Goal: Transaction & Acquisition: Purchase product/service

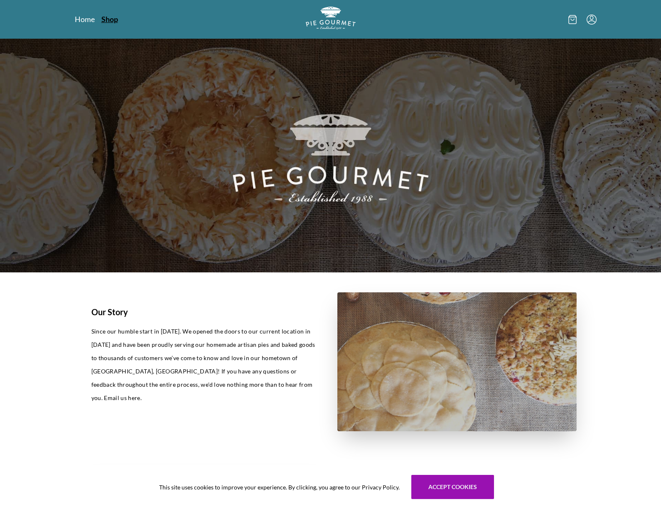
click at [112, 22] on link "Shop" at bounding box center [109, 19] width 17 height 10
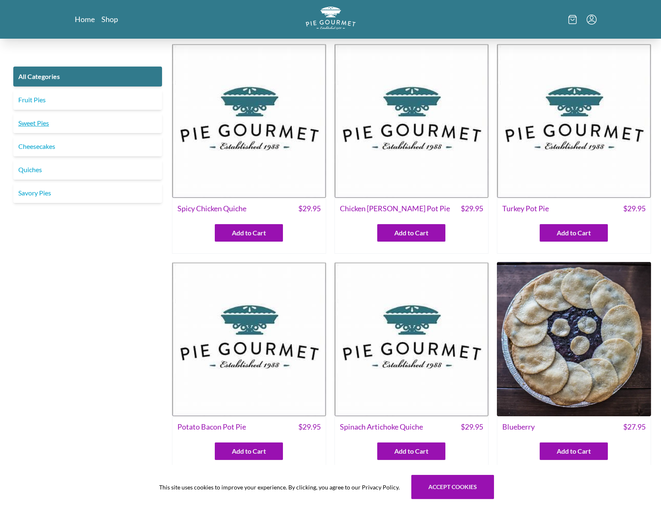
click at [54, 126] on link "Sweet Pies" at bounding box center [87, 123] width 149 height 20
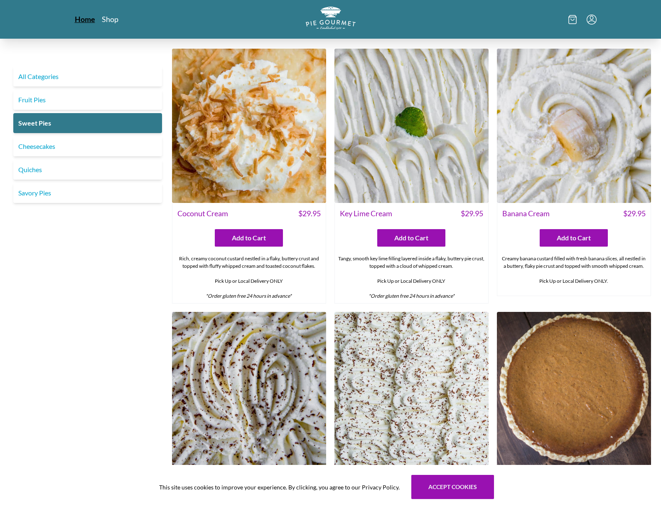
click at [87, 17] on link "Home" at bounding box center [85, 19] width 20 height 10
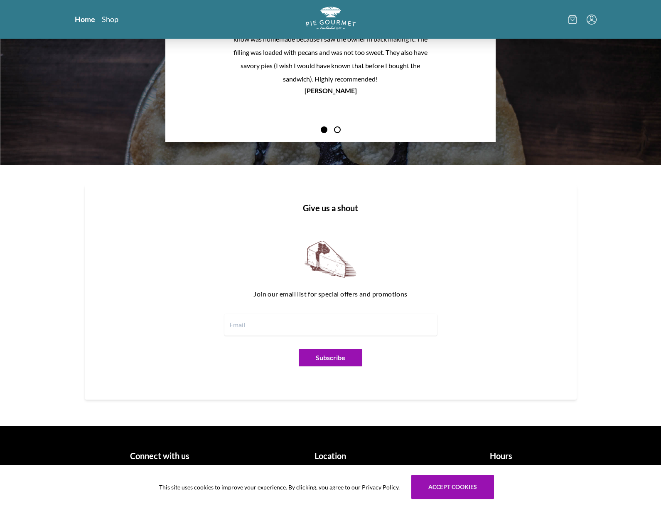
scroll to position [840, 0]
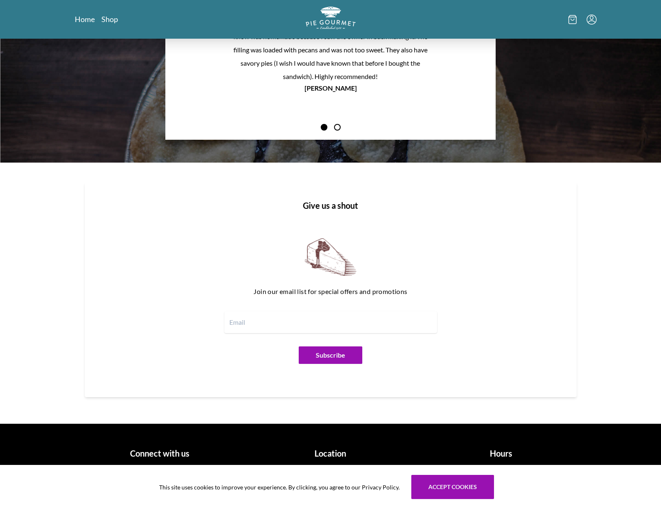
click at [323, 454] on h1 "Location" at bounding box center [330, 453] width 164 height 12
click at [330, 452] on h1 "Location" at bounding box center [330, 453] width 164 height 12
click at [176, 453] on h1 "Connect with us" at bounding box center [160, 453] width 164 height 12
drag, startPoint x: 195, startPoint y: 437, endPoint x: 485, endPoint y: 428, distance: 289.8
click at [485, 428] on div "Connect with us @2025 Pie Gourmet LTD | Privacy Policy | Terms & Conditions Loc…" at bounding box center [331, 470] width 532 height 87
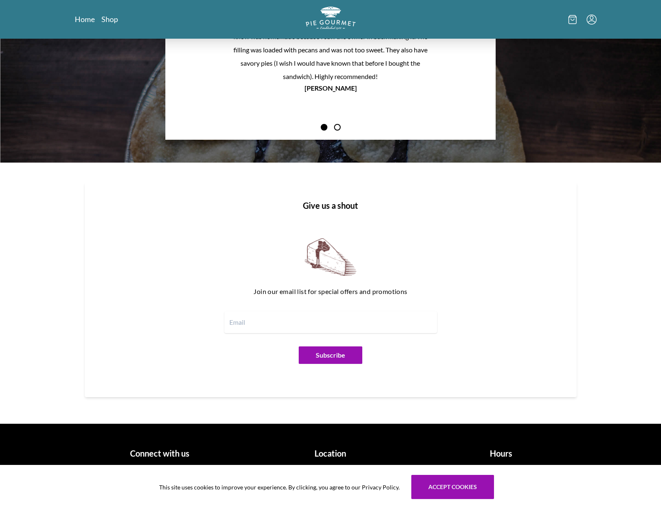
drag, startPoint x: 485, startPoint y: 428, endPoint x: 504, endPoint y: 445, distance: 26.2
click at [504, 445] on div "Hours [DATE] - [DATE] 7 a.m. - 7 p.m. [DATE] 9 a.m. - 6 p.m. [DATE] 10 a.m. - 4…" at bounding box center [501, 470] width 164 height 61
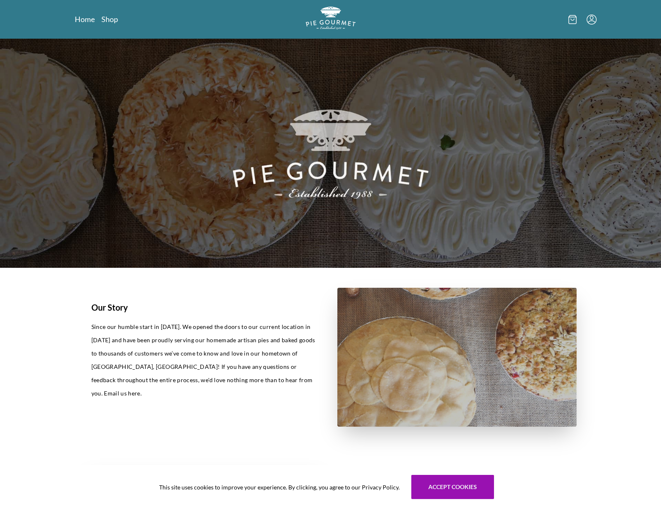
scroll to position [0, 0]
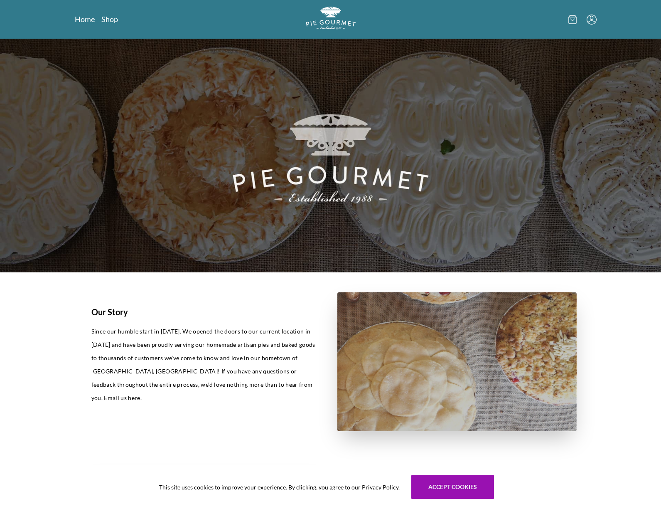
click at [590, 17] on icon "Menu" at bounding box center [591, 17] width 3 height 4
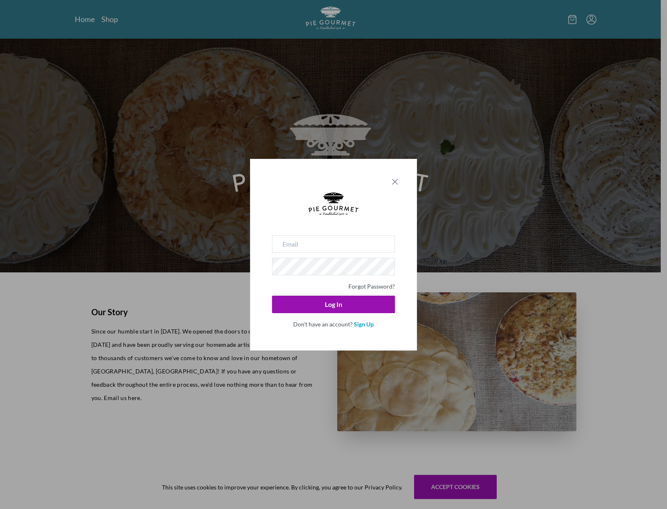
click at [396, 179] on icon "Close panel" at bounding box center [395, 182] width 10 height 10
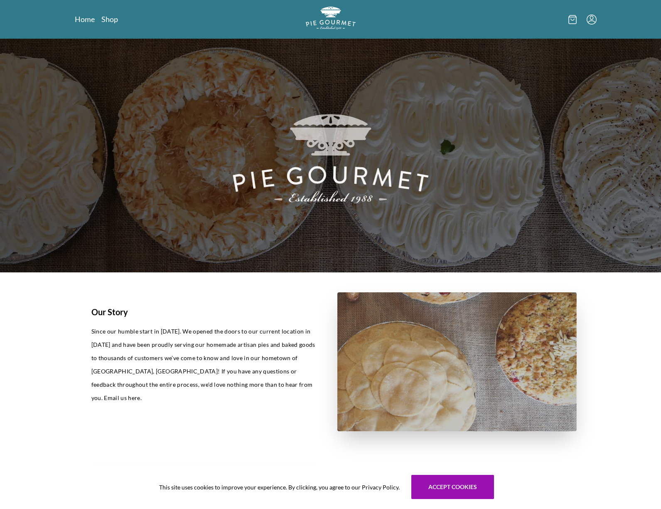
click at [575, 19] on icon at bounding box center [572, 19] width 8 height 9
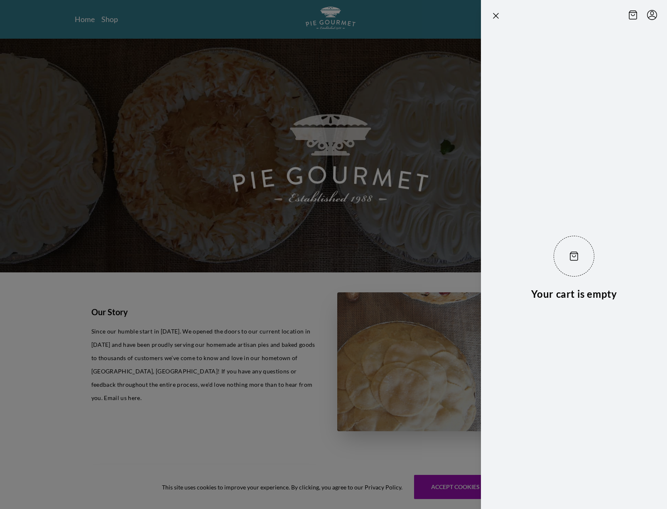
click at [89, 26] on div at bounding box center [333, 254] width 667 height 509
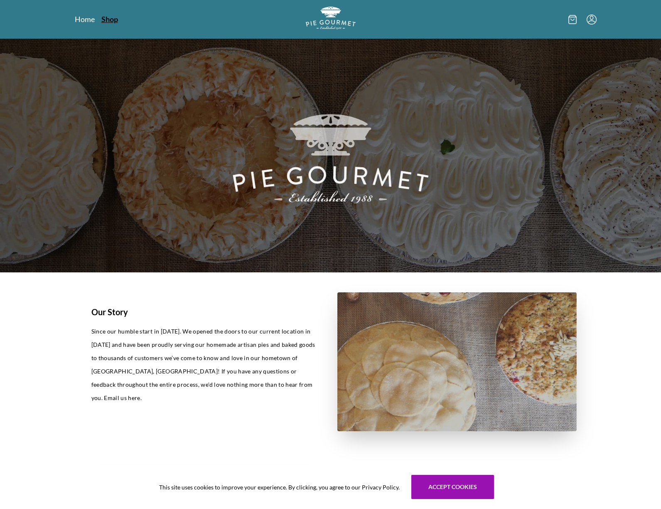
click at [105, 17] on link "Shop" at bounding box center [109, 19] width 17 height 10
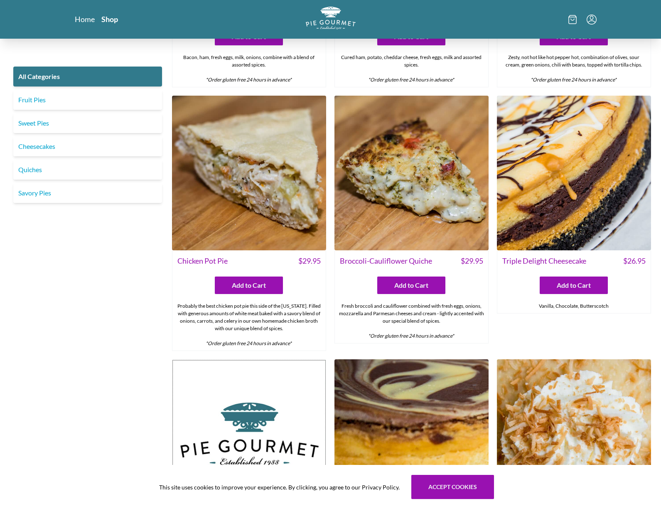
scroll to position [1164, 0]
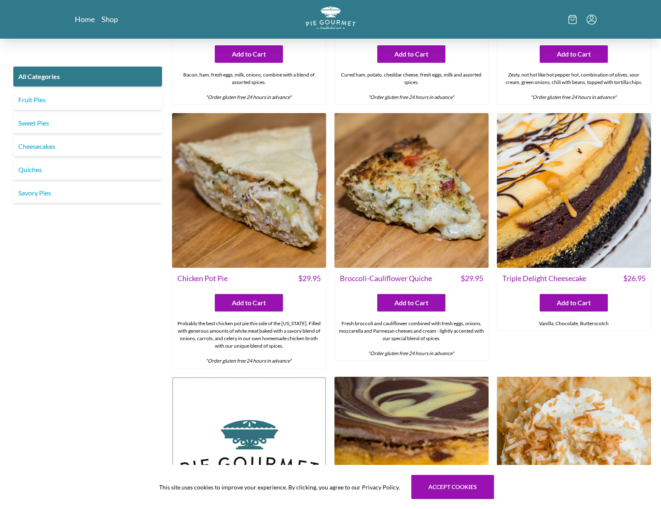
click at [499, 357] on div "Triple Delight Cheesecake $ 26.95 Add to Cart Vanilla, Chocolate, Butterscotch" at bounding box center [574, 240] width 154 height 255
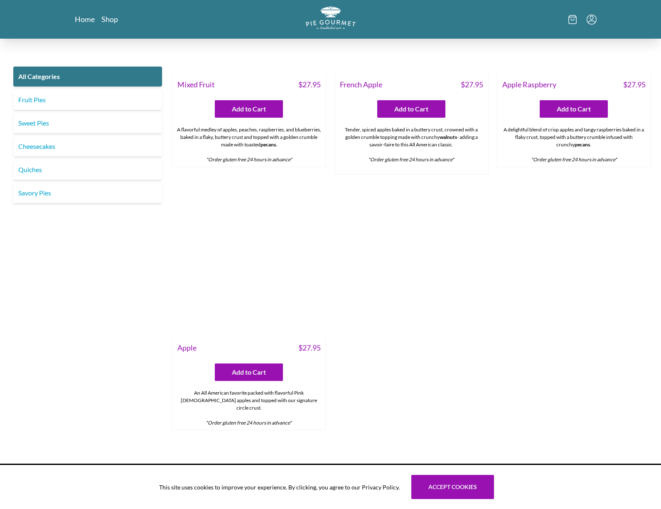
scroll to position [2960, 0]
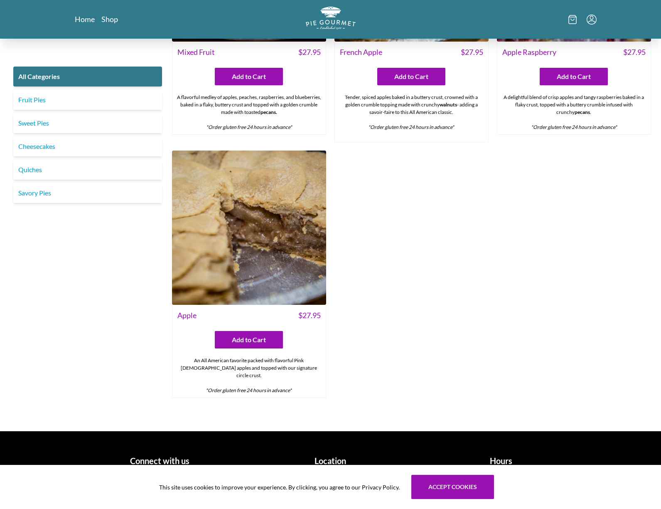
click at [227, 205] on img at bounding box center [249, 227] width 154 height 154
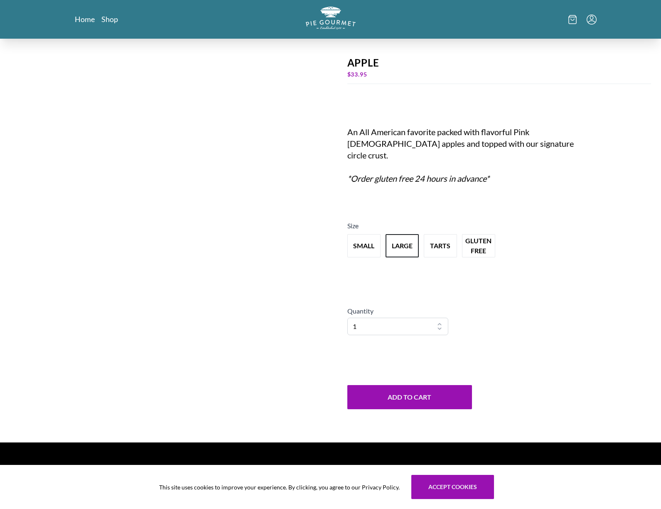
scroll to position [87, 0]
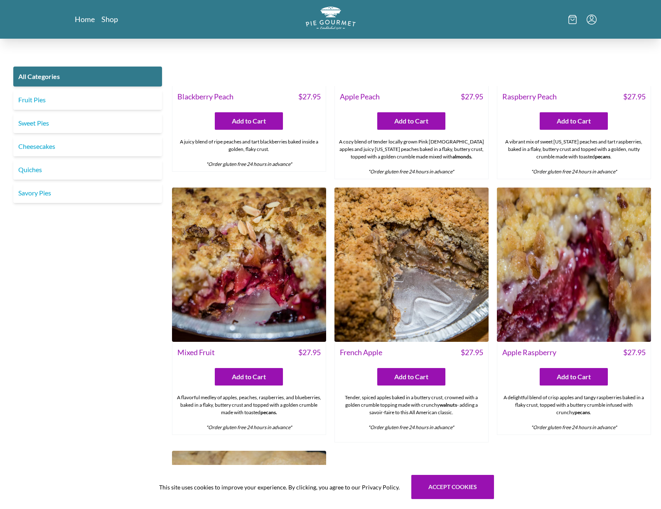
scroll to position [2669, 0]
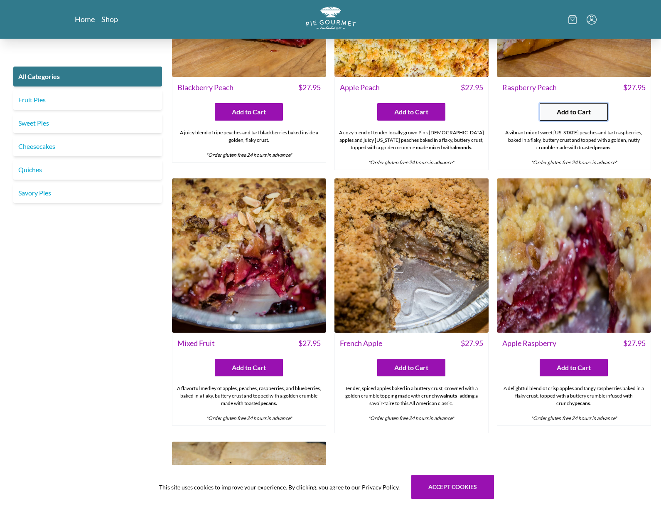
click at [562, 112] on span "Add to Cart" at bounding box center [574, 112] width 34 height 10
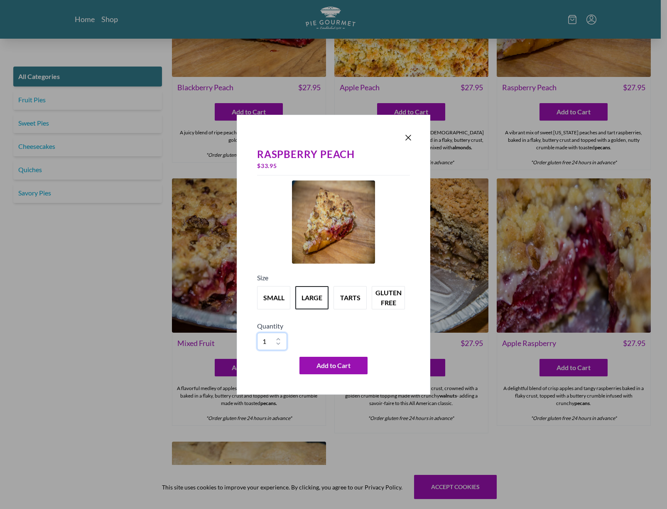
click at [275, 342] on select "1 2 3 4 5 6 7 8 9 10" at bounding box center [272, 340] width 30 height 17
select select "3"
click at [257, 332] on select "1 2 3 4 5 6 7 8 9 10" at bounding box center [272, 340] width 30 height 17
click at [323, 362] on span "Add to Cart" at bounding box center [334, 365] width 34 height 10
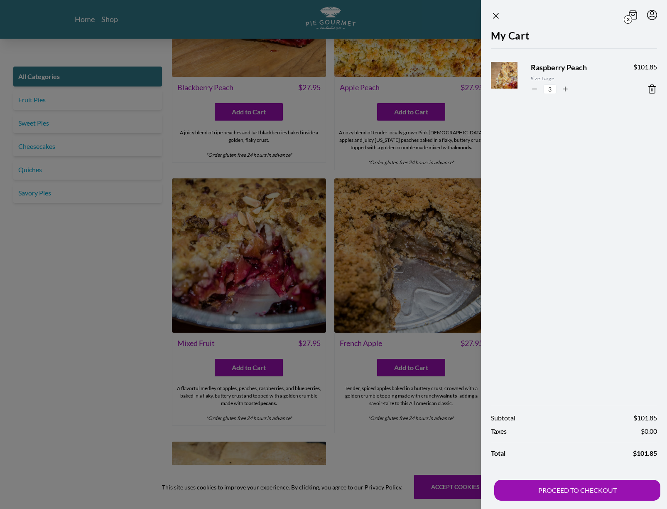
click at [563, 91] on icon "button" at bounding box center [565, 88] width 7 height 7
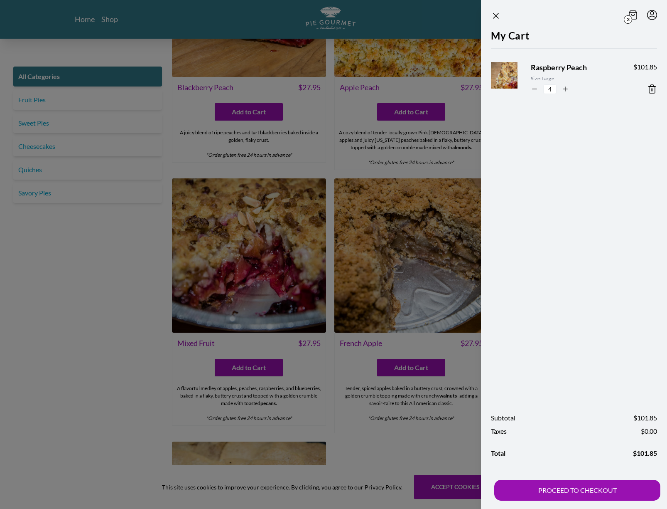
click at [563, 91] on icon "button" at bounding box center [565, 88] width 7 height 7
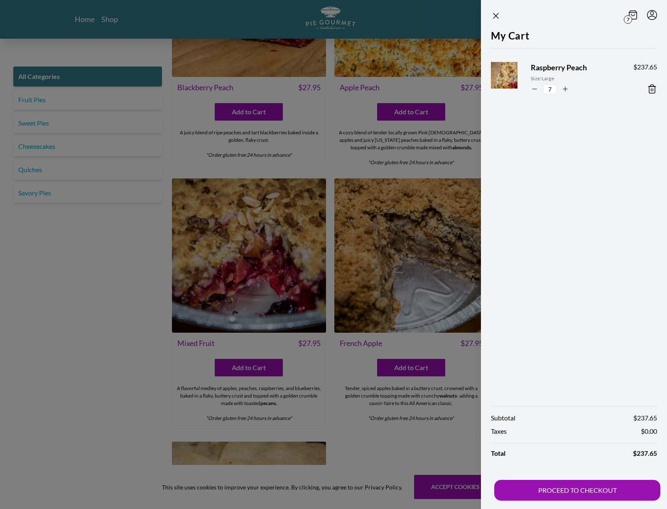
click at [563, 91] on icon "button" at bounding box center [565, 88] width 7 height 7
click at [564, 89] on icon "button" at bounding box center [565, 89] width 5 height 0
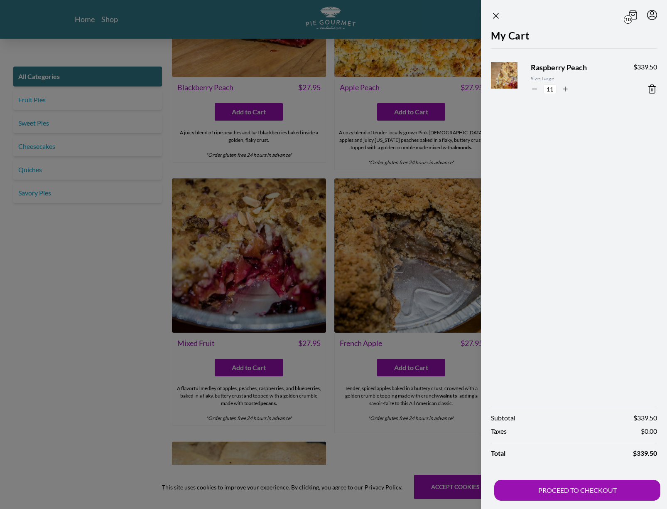
click at [564, 89] on icon "button" at bounding box center [565, 89] width 5 height 0
type input "12"
click at [499, 15] on icon "Close panel" at bounding box center [496, 16] width 10 height 10
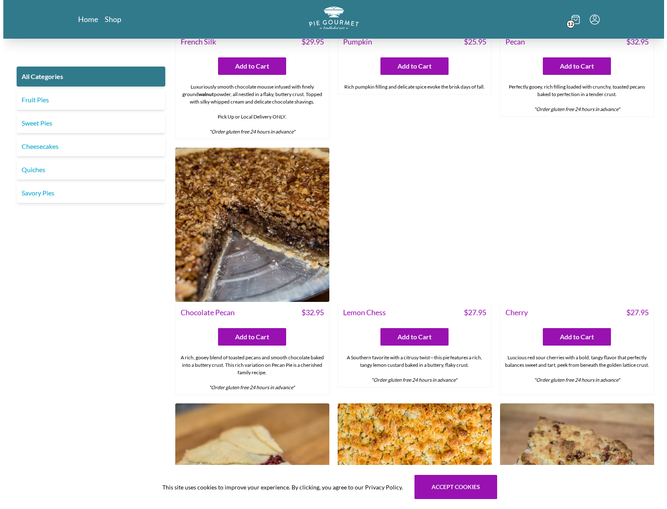
scroll to position [2129, 0]
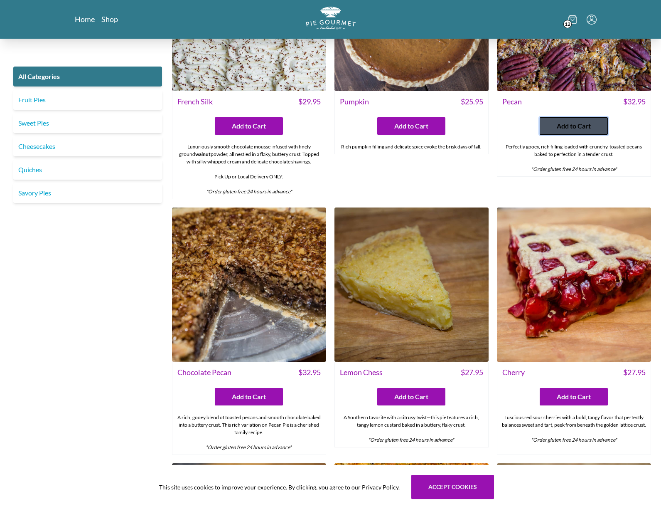
click at [576, 124] on span "Add to Cart" at bounding box center [574, 126] width 34 height 10
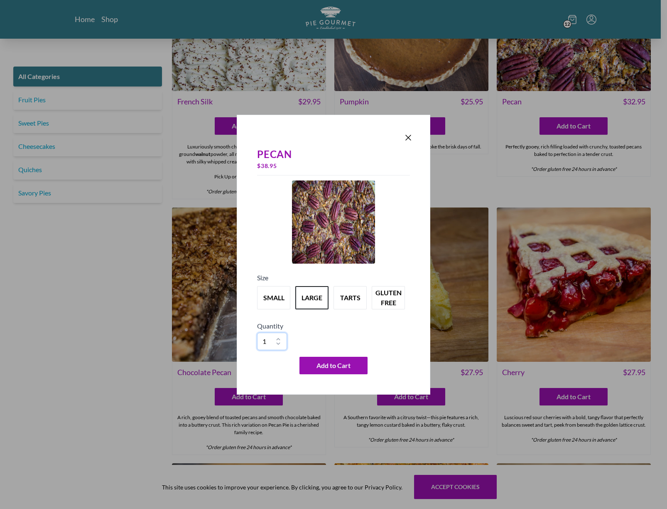
click at [279, 337] on select "1 2 3 4 5 6 7 8 9 10" at bounding box center [272, 340] width 30 height 17
select select "3"
click at [257, 332] on select "1 2 3 4 5 6 7 8 9 10" at bounding box center [272, 340] width 30 height 17
click at [336, 361] on span "Add to Cart" at bounding box center [334, 365] width 34 height 10
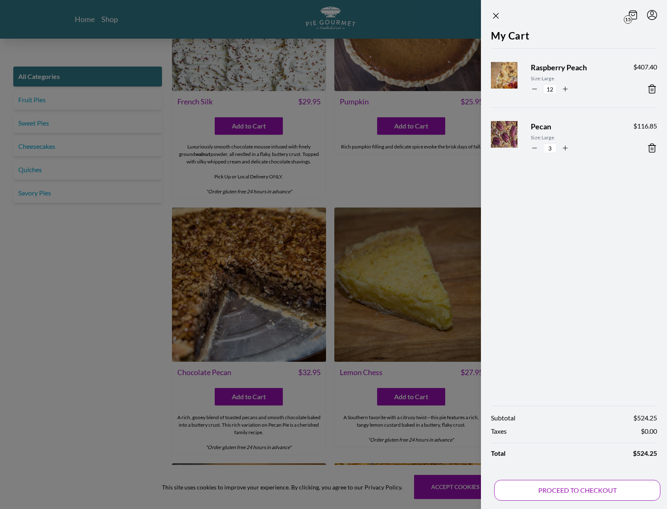
click at [572, 494] on button "PROCEED TO CHECKOUT" at bounding box center [577, 490] width 166 height 21
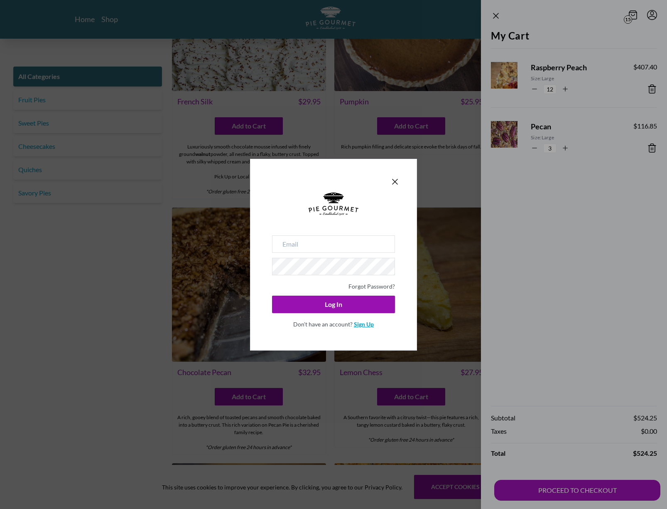
click at [369, 324] on link "Sign Up" at bounding box center [364, 323] width 20 height 7
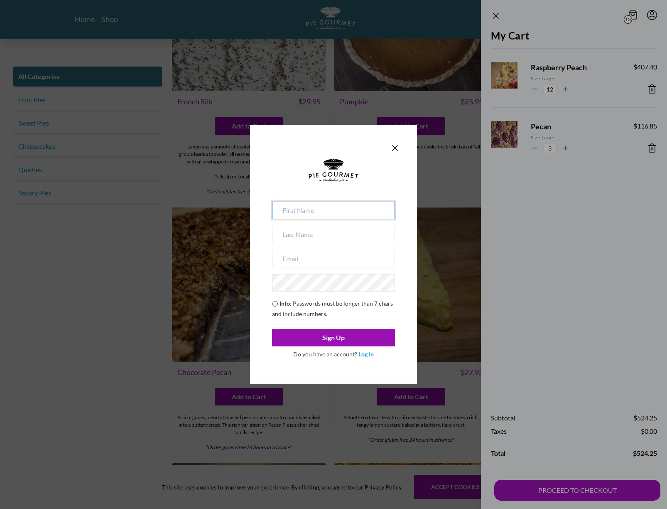
click at [327, 214] on input at bounding box center [333, 210] width 123 height 17
type input "[PERSON_NAME]"
type input "[EMAIL_ADDRESS][DOMAIN_NAME]"
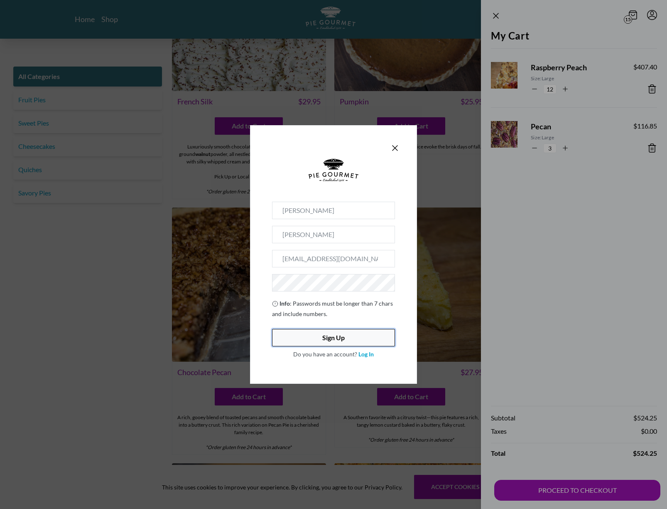
click at [321, 334] on button "Sign Up" at bounding box center [333, 337] width 123 height 17
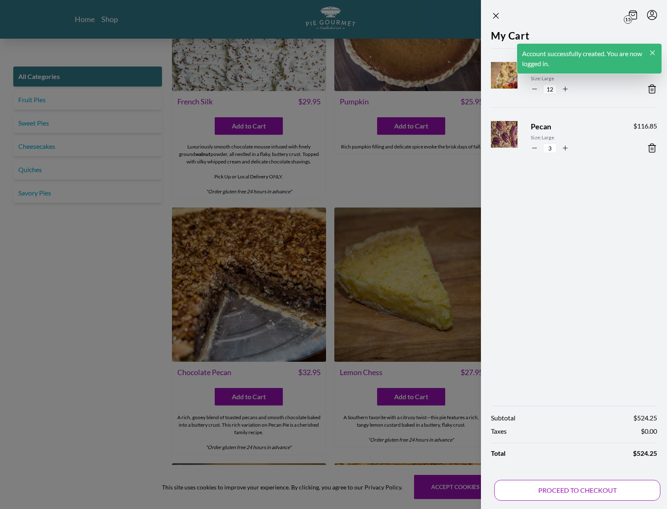
click at [613, 485] on button "PROCEED TO CHECKOUT" at bounding box center [577, 490] width 166 height 21
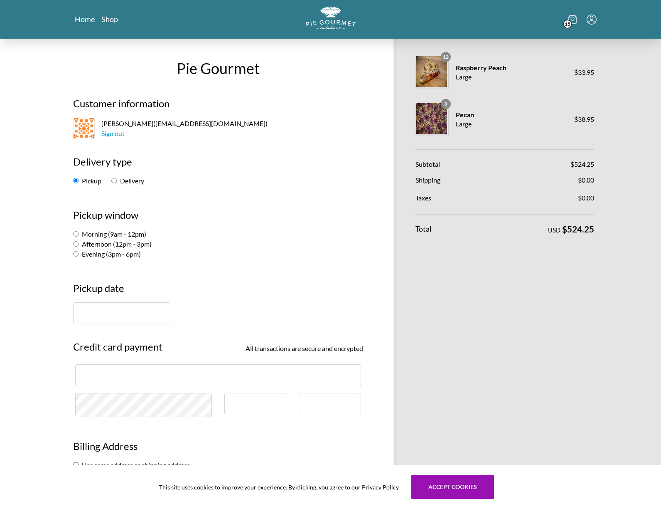
click at [123, 183] on label "Delivery" at bounding box center [127, 181] width 33 height 8
click at [117, 183] on input "Delivery" at bounding box center [113, 180] width 5 height 5
radio input "true"
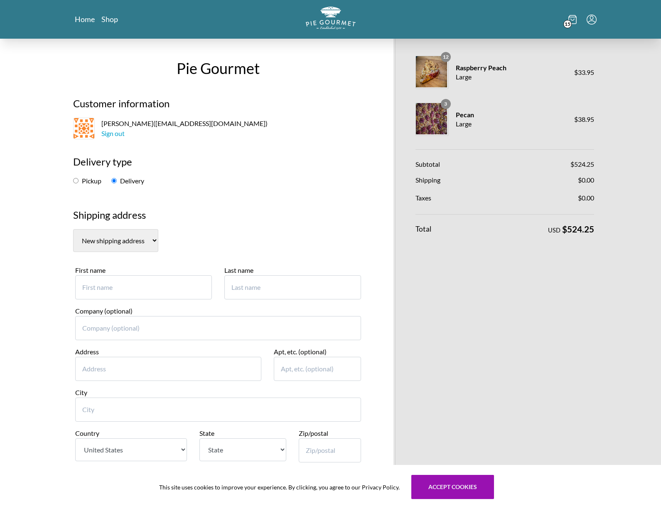
click at [135, 245] on select "New shipping address" at bounding box center [115, 240] width 85 height 23
click at [190, 237] on section "New shipping address" at bounding box center [218, 240] width 290 height 23
click at [175, 281] on input "First name" at bounding box center [143, 287] width 137 height 24
type input "[PERSON_NAME]"
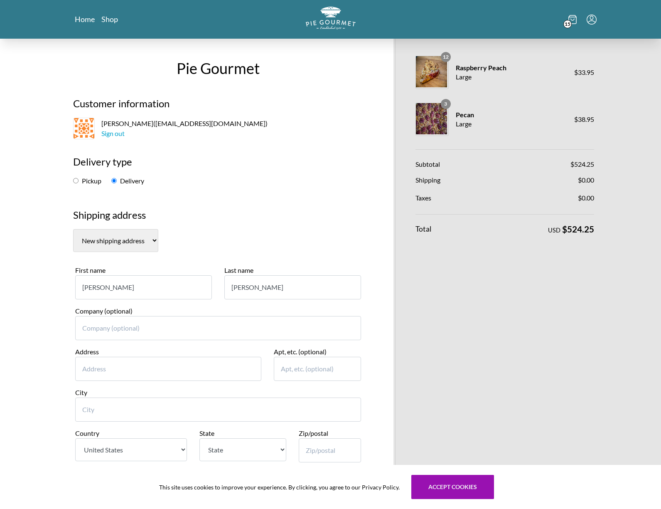
type input "Federal Home Loan Banks - Office of Finance"
type input "1818 [GEOGRAPHIC_DATA]"
type input "Suite 420"
type input "Reston, [GEOGRAPHIC_DATA]"
select select "VA"
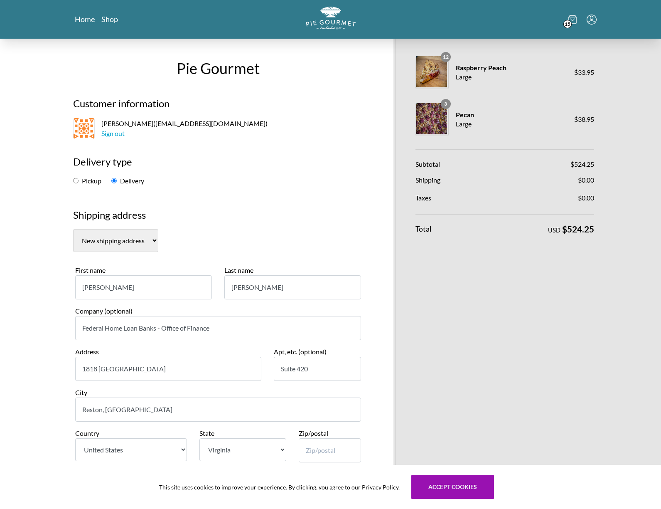
type input "20001"
type input "7034673600"
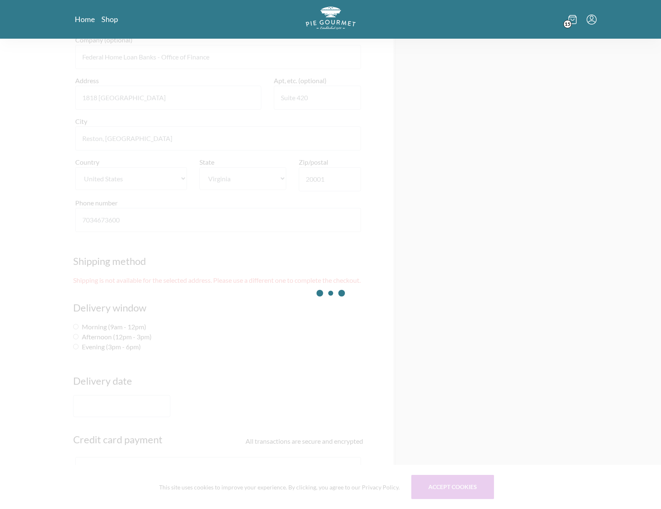
scroll to position [332, 0]
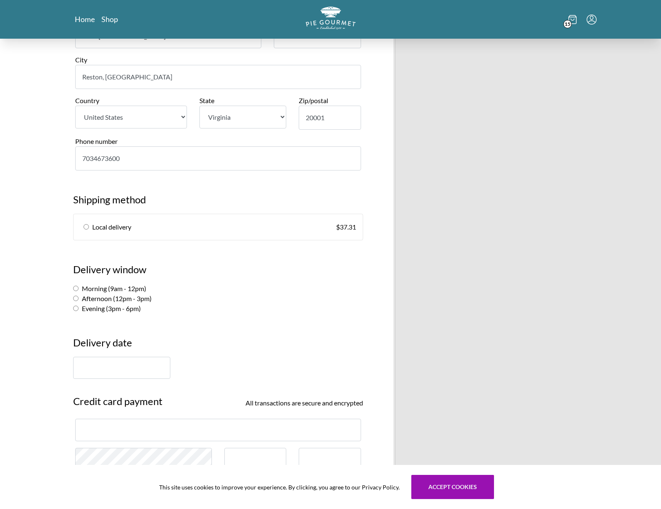
click at [139, 286] on label "Morning (9am - 12pm)" at bounding box center [109, 288] width 73 height 8
click at [79, 286] on input "Morning (9am - 12pm)" at bounding box center [75, 287] width 5 height 5
radio input "true"
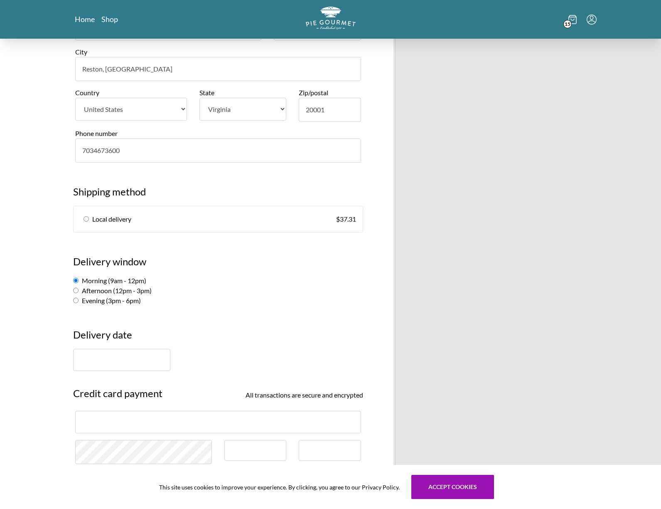
scroll to position [341, 0]
click at [194, 218] on link "Local delivery $ 37.31" at bounding box center [218, 219] width 289 height 26
radio input "true"
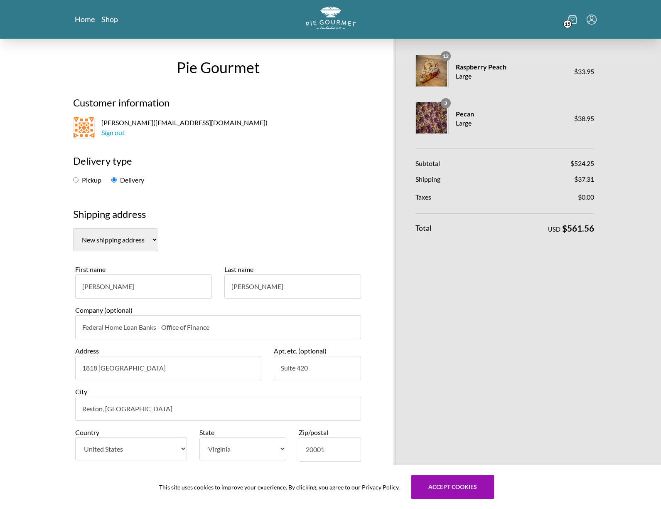
scroll to position [0, 0]
click at [256, 151] on section "Delivery type Pickup Delivery" at bounding box center [218, 166] width 303 height 40
